Goal: Task Accomplishment & Management: Complete application form

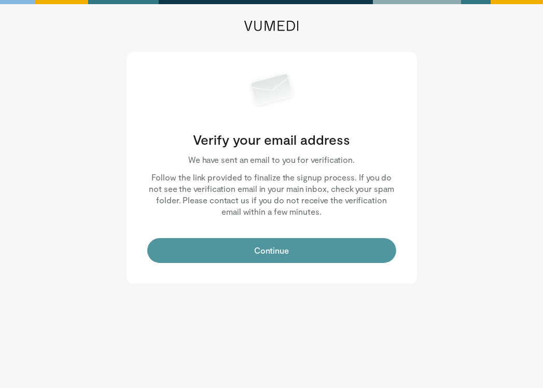
click at [275, 253] on button "Continue" at bounding box center [271, 250] width 249 height 25
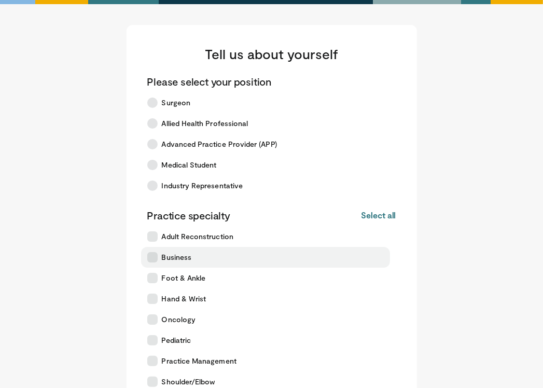
click at [192, 259] on label "Business" at bounding box center [265, 257] width 249 height 21
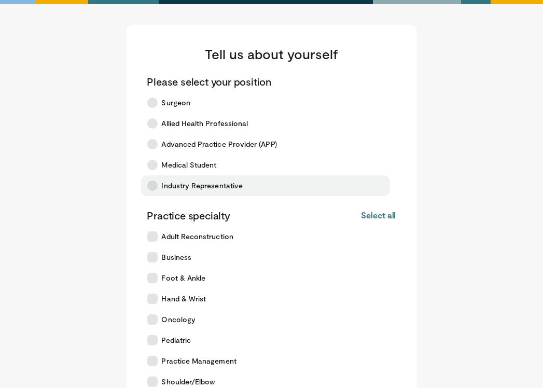
click at [153, 185] on icon at bounding box center [152, 185] width 10 height 10
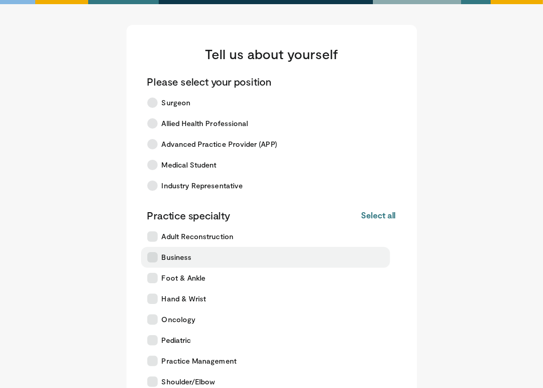
click at [153, 257] on icon at bounding box center [152, 257] width 10 height 10
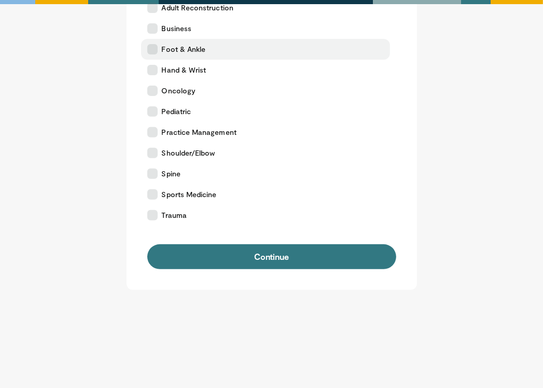
scroll to position [259, 0]
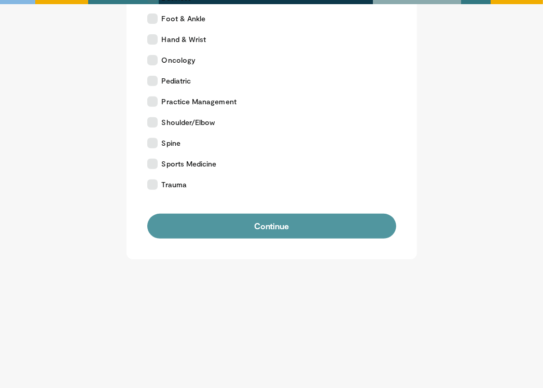
click at [265, 234] on button "Continue" at bounding box center [271, 226] width 249 height 25
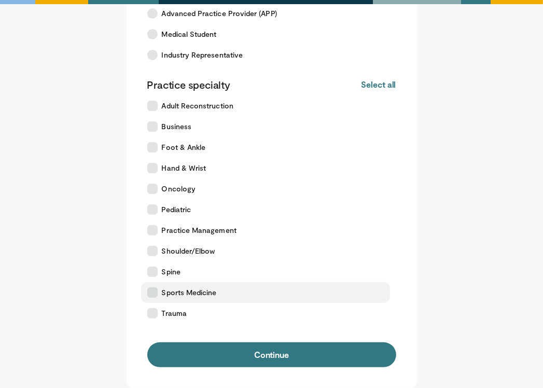
scroll to position [155, 0]
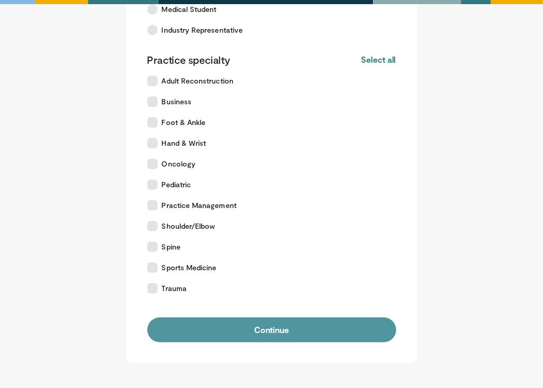
click at [253, 324] on button "Continue" at bounding box center [271, 329] width 249 height 25
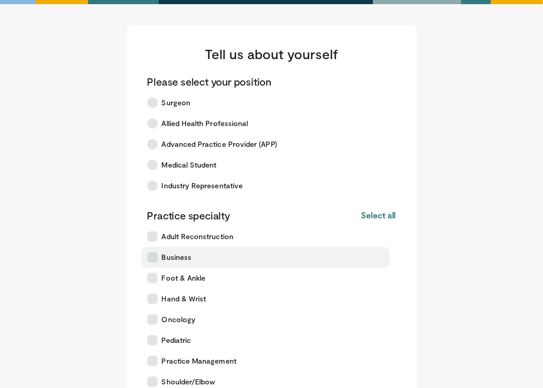
click at [154, 257] on icon at bounding box center [152, 257] width 10 height 10
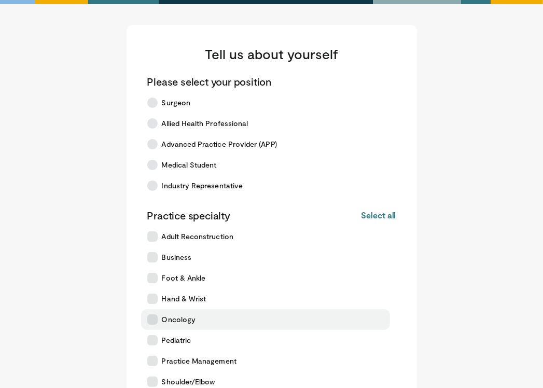
scroll to position [155, 0]
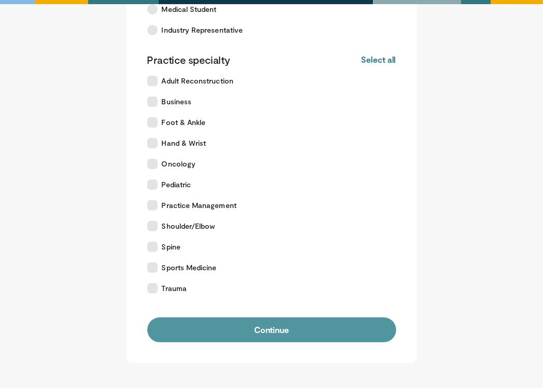
click at [271, 331] on button "Continue" at bounding box center [271, 329] width 249 height 25
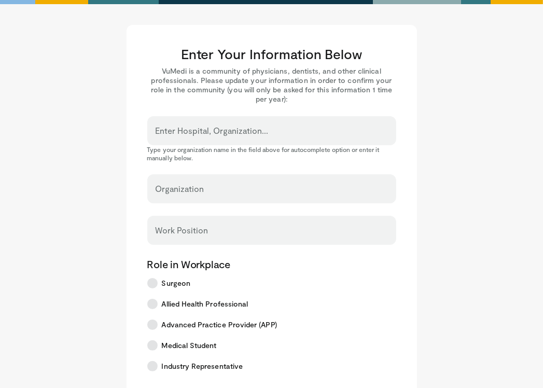
click at [212, 134] on input "Enter Hospital, Organization..." at bounding box center [271, 135] width 232 height 11
click at [212, 193] on input "Organization" at bounding box center [271, 193] width 232 height 11
